Goal: Information Seeking & Learning: Check status

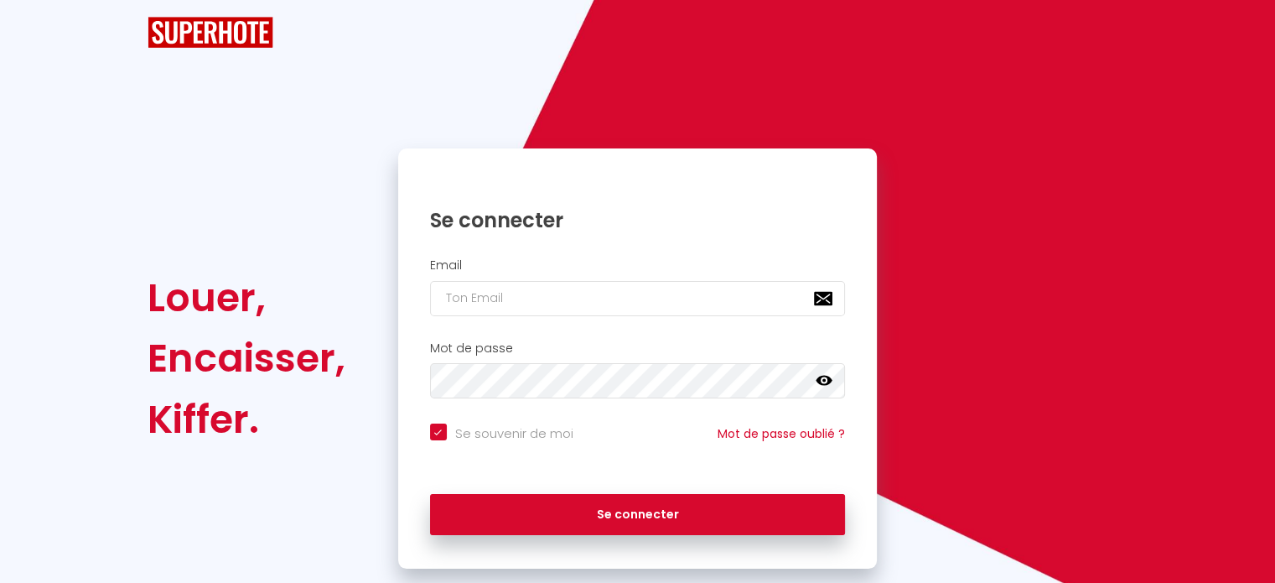
checkbox input "true"
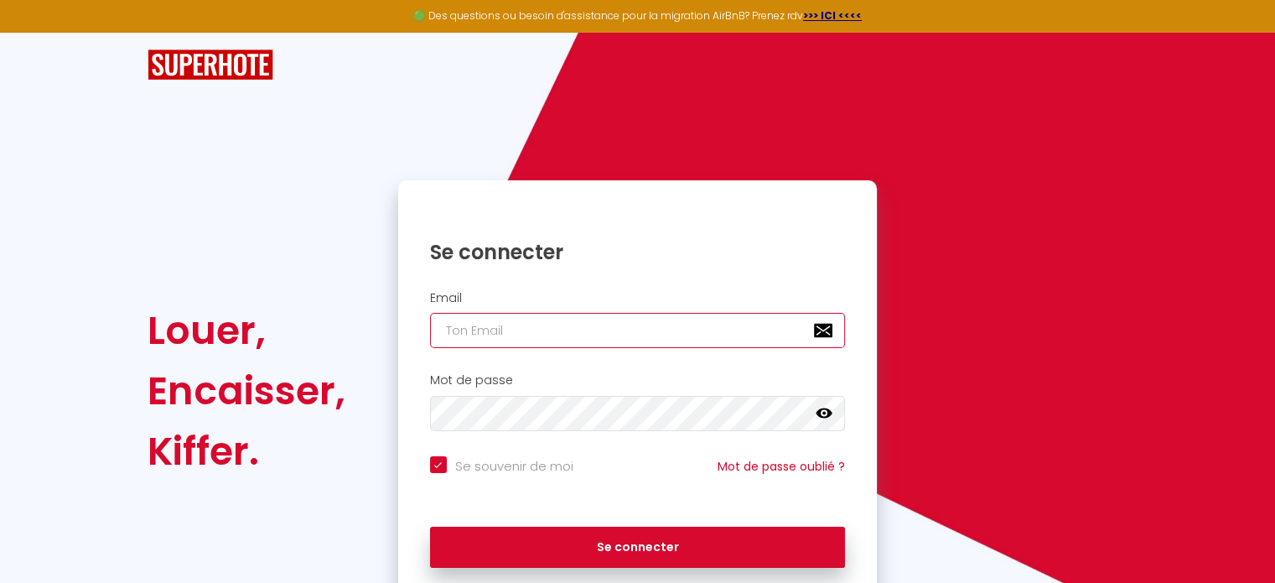
type input "[EMAIL_ADDRESS][DOMAIN_NAME]"
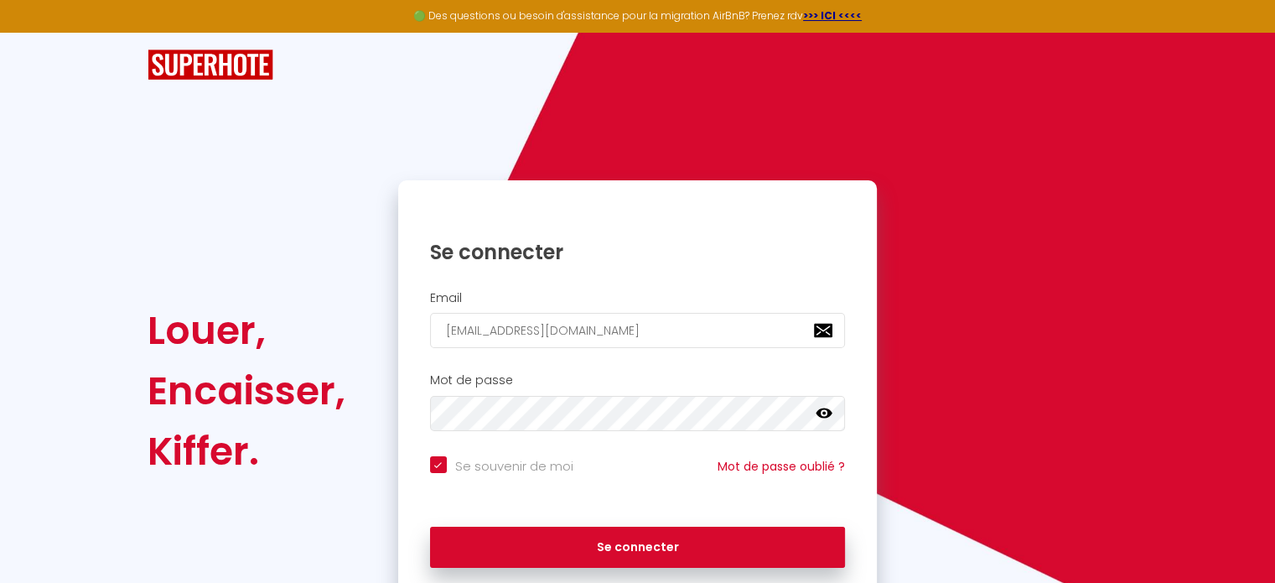
checkbox input "true"
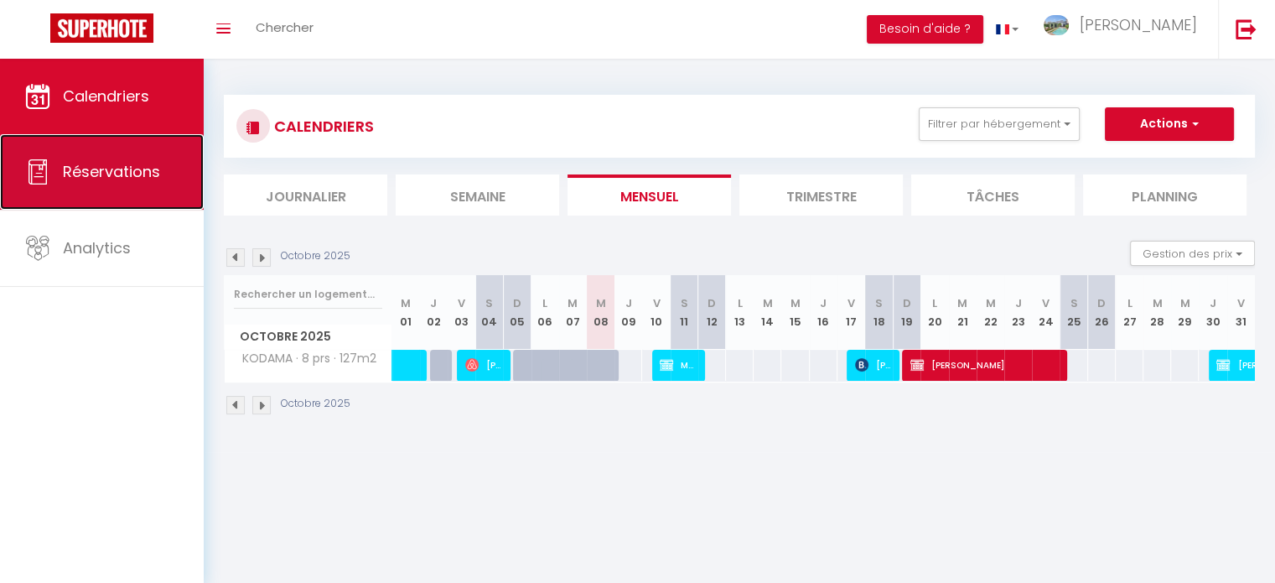
click at [112, 186] on link "Réservations" at bounding box center [102, 171] width 204 height 75
select select "not_cancelled"
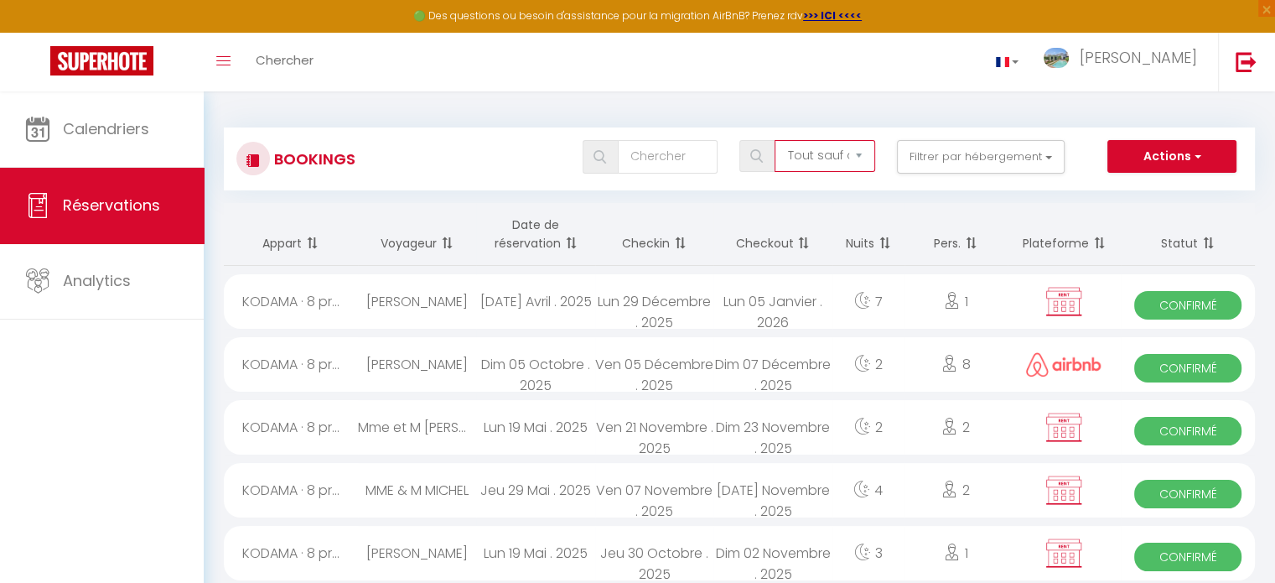
click at [864, 158] on select "Tous les statuts Annulé Confirmé Non Confirmé Tout sauf annulé No Show Request" at bounding box center [825, 156] width 100 height 32
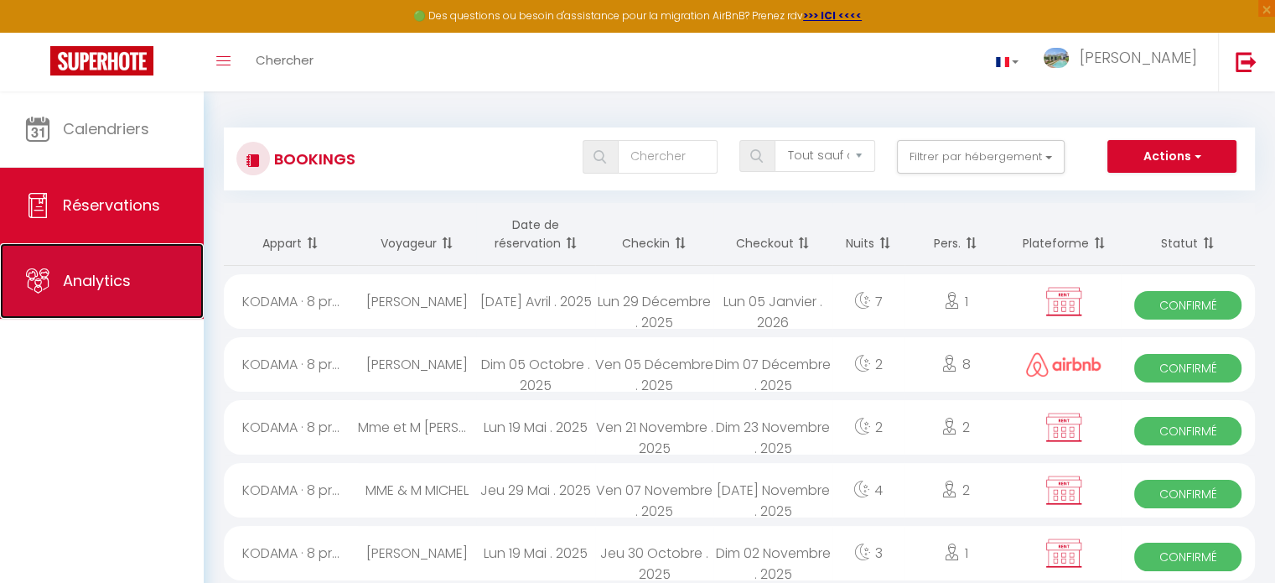
click at [111, 278] on span "Analytics" at bounding box center [97, 280] width 68 height 21
select select "2025"
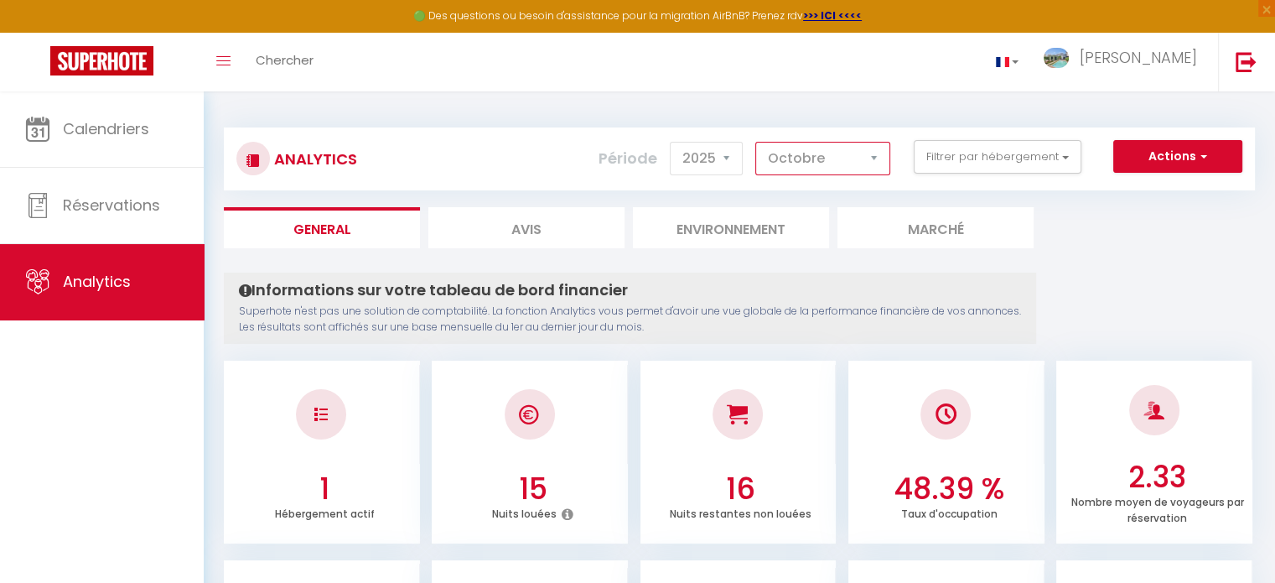
click at [877, 157] on select "[PERSON_NAME] Mars [PERSON_NAME] Juin Juillet Août Septembre Octobre Novembre D…" at bounding box center [822, 159] width 135 height 34
click at [756, 142] on select "[PERSON_NAME] Mars [PERSON_NAME] Juin Juillet Août Septembre Octobre Novembre D…" at bounding box center [822, 159] width 135 height 34
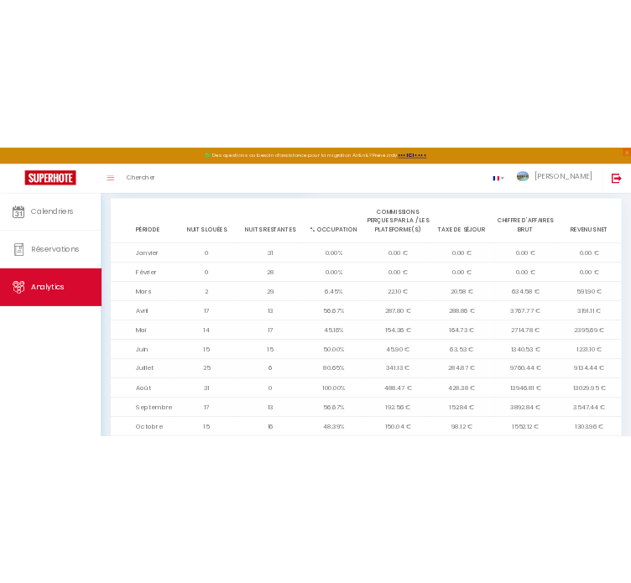
scroll to position [1754, 0]
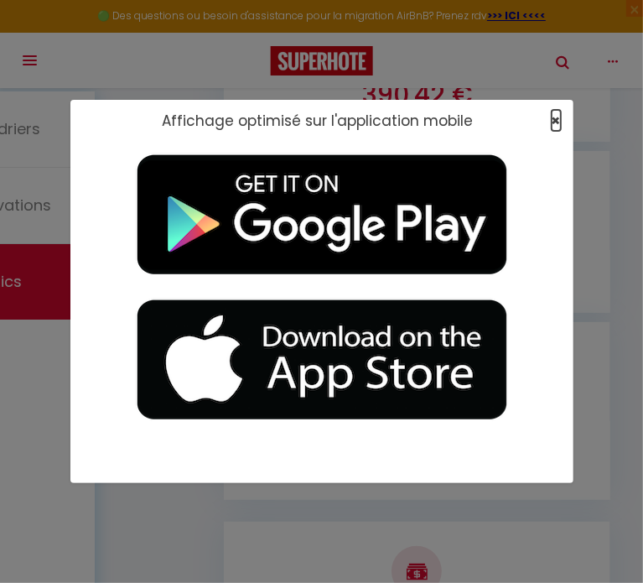
click at [555, 118] on span "×" at bounding box center [556, 120] width 9 height 21
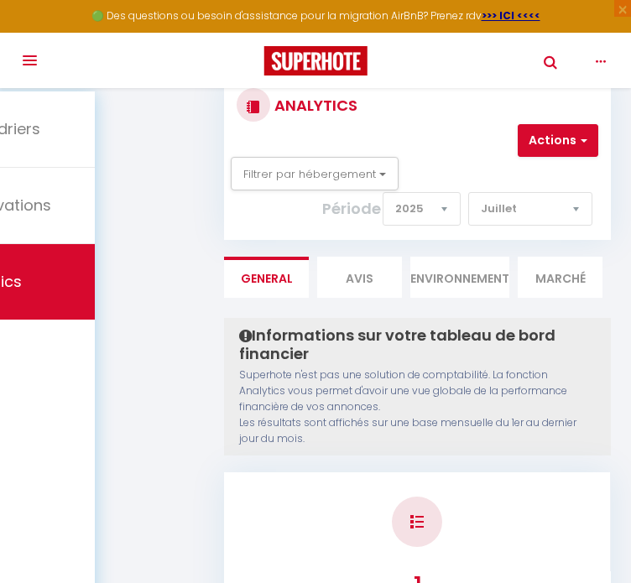
scroll to position [40, 0]
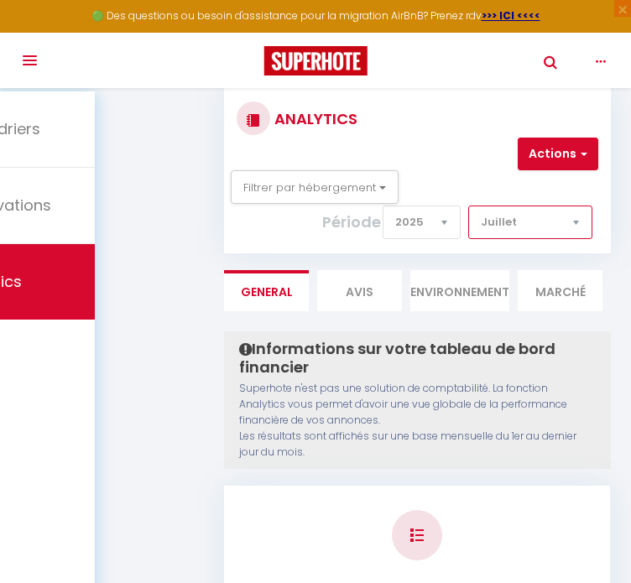
click at [577, 216] on select "[PERSON_NAME] Mars [PERSON_NAME] Juin Juillet Août Septembre Octobre Novembre D…" at bounding box center [530, 222] width 124 height 34
select select "8"
click at [469, 205] on select "[PERSON_NAME] Mars [PERSON_NAME] Juin Juillet Août Septembre Octobre Novembre D…" at bounding box center [530, 222] width 124 height 34
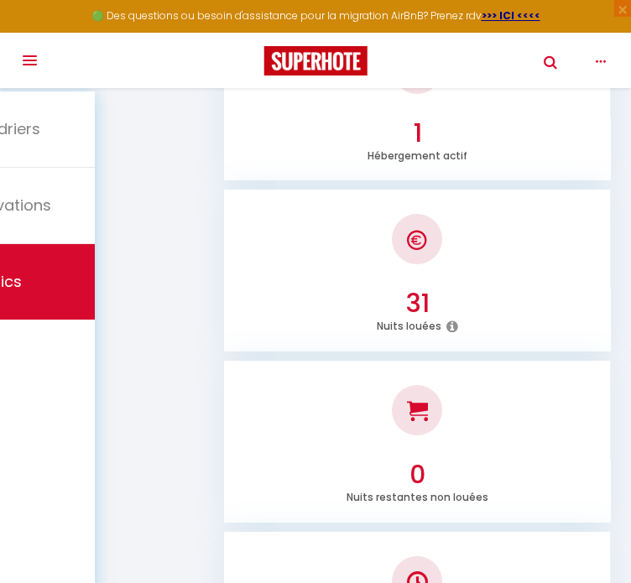
scroll to position [588, 0]
